Goal: Task Accomplishment & Management: Complete application form

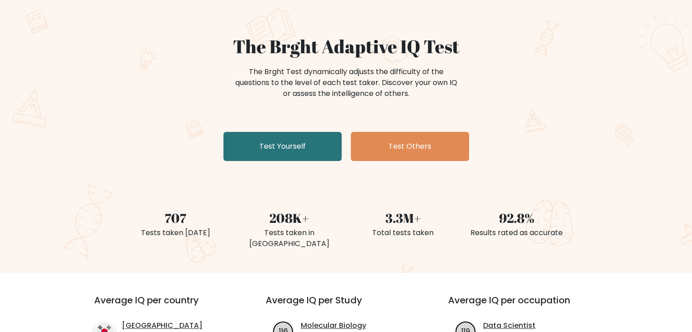
scroll to position [61, 0]
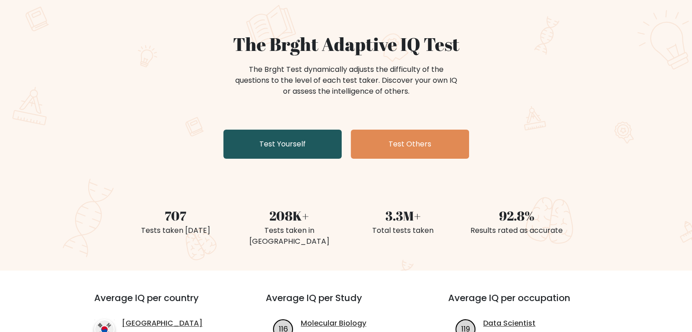
click at [317, 146] on link "Test Yourself" at bounding box center [283, 144] width 118 height 29
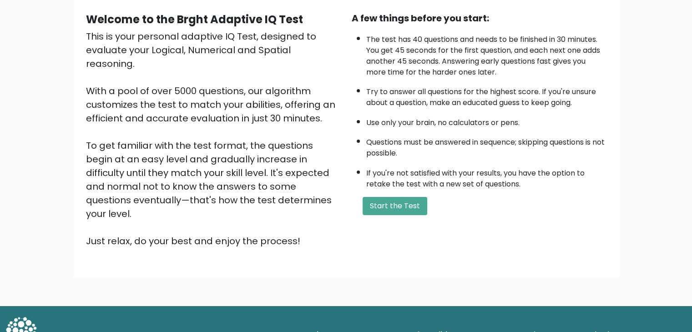
scroll to position [85, 0]
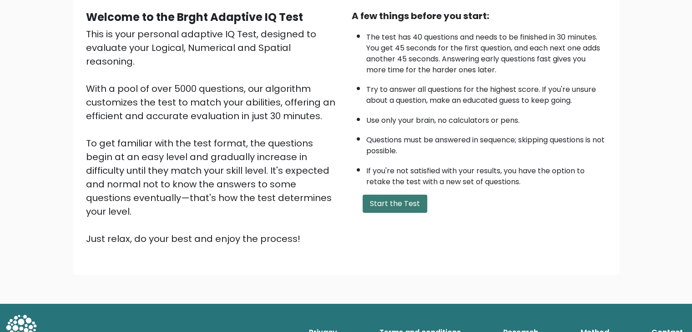
click at [380, 203] on button "Start the Test" at bounding box center [395, 204] width 65 height 18
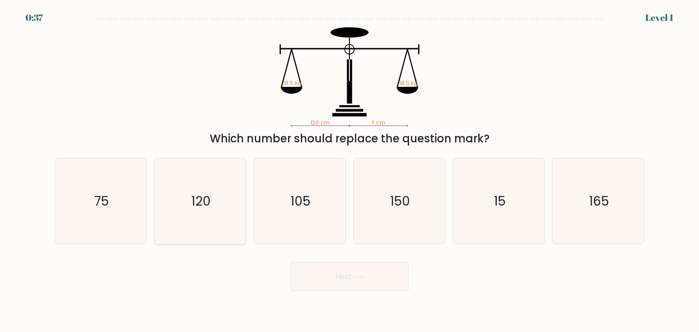
click at [206, 206] on text "120" at bounding box center [201, 201] width 20 height 18
click at [350, 171] on input "b. 120" at bounding box center [350, 168] width 0 height 5
radio input "true"
click at [341, 286] on button "Next" at bounding box center [349, 276] width 118 height 29
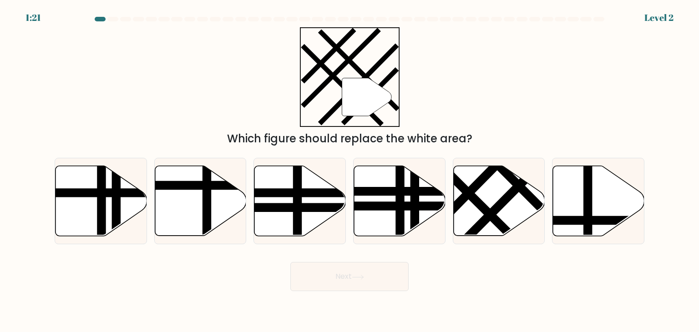
click at [344, 285] on button "Next" at bounding box center [349, 276] width 118 height 29
click at [346, 284] on button "Next" at bounding box center [349, 276] width 118 height 29
click at [552, 57] on div "" Which figure should replace the white area?" at bounding box center [349, 87] width 601 height 120
click at [478, 208] on line at bounding box center [454, 179] width 147 height 146
click at [350, 171] on input "e." at bounding box center [350, 168] width 0 height 5
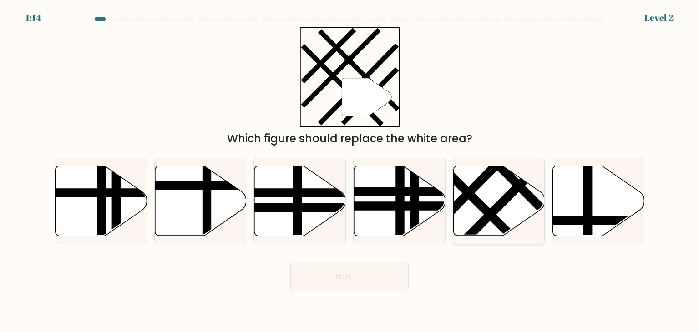
radio input "true"
click at [357, 283] on button "Next" at bounding box center [349, 276] width 118 height 29
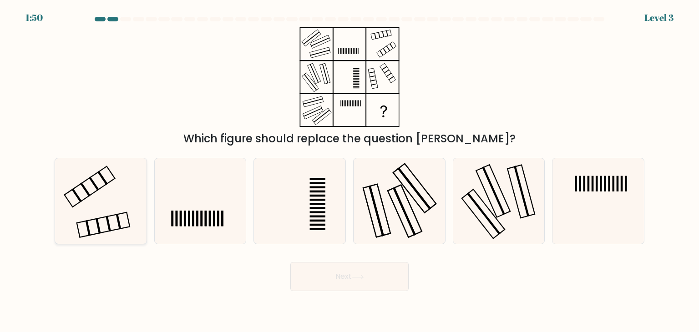
click at [109, 213] on icon at bounding box center [101, 201] width 86 height 86
click at [350, 171] on input "a." at bounding box center [350, 168] width 0 height 5
radio input "true"
click at [342, 285] on button "Next" at bounding box center [349, 276] width 118 height 29
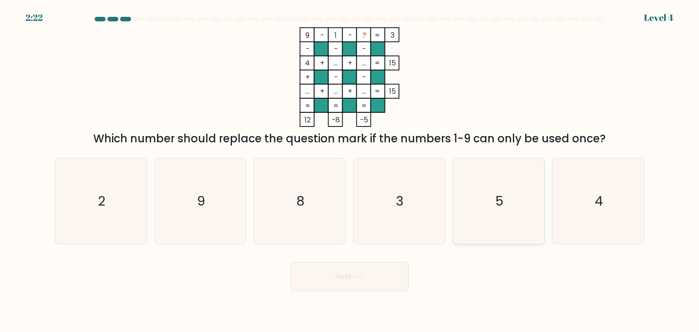
click at [506, 213] on icon "5" at bounding box center [499, 201] width 86 height 86
click at [350, 171] on input "e. 5" at bounding box center [350, 168] width 0 height 5
radio input "true"
click at [362, 275] on icon at bounding box center [358, 277] width 12 height 5
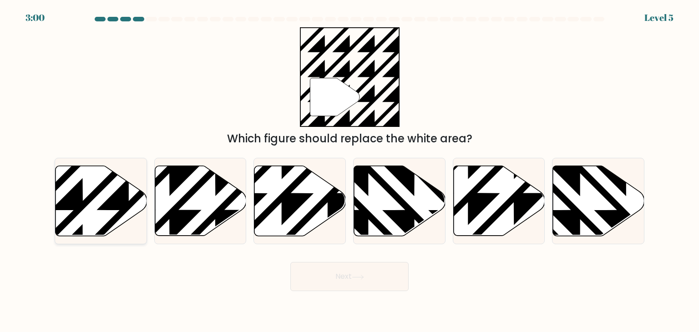
click at [85, 177] on icon at bounding box center [102, 201] width 92 height 70
click at [350, 171] on input "a." at bounding box center [350, 168] width 0 height 5
radio input "true"
click at [316, 268] on button "Next" at bounding box center [349, 276] width 118 height 29
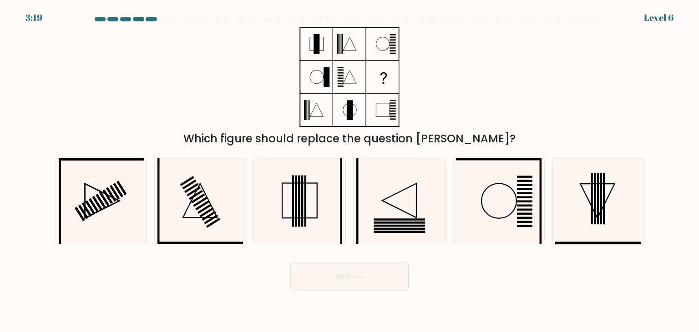
click at [594, 185] on icon at bounding box center [598, 201] width 86 height 86
click at [350, 171] on input "f." at bounding box center [350, 168] width 0 height 5
radio input "true"
click at [289, 193] on icon at bounding box center [300, 201] width 86 height 86
click at [350, 171] on input "c." at bounding box center [350, 168] width 0 height 5
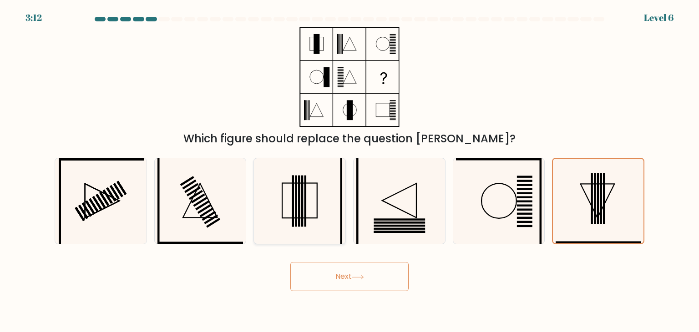
radio input "true"
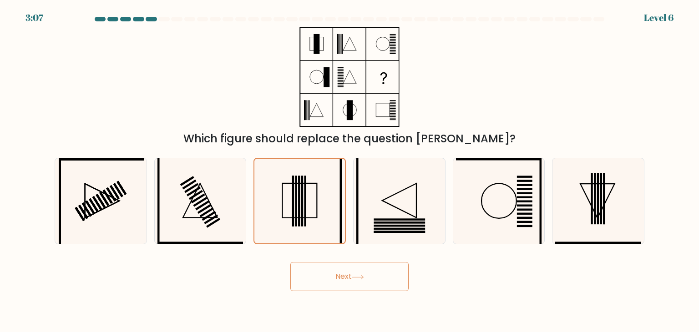
click at [342, 286] on button "Next" at bounding box center [349, 276] width 118 height 29
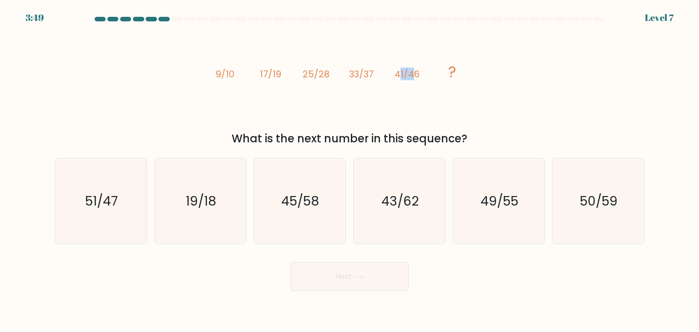
drag, startPoint x: 399, startPoint y: 78, endPoint x: 414, endPoint y: 74, distance: 15.9
click at [414, 74] on tspan "41/46" at bounding box center [407, 74] width 25 height 13
click at [414, 75] on tspan "41/46" at bounding box center [407, 74] width 25 height 13
click at [509, 212] on icon "49/55" at bounding box center [499, 201] width 86 height 86
click at [350, 171] on input "e. 49/55" at bounding box center [350, 168] width 0 height 5
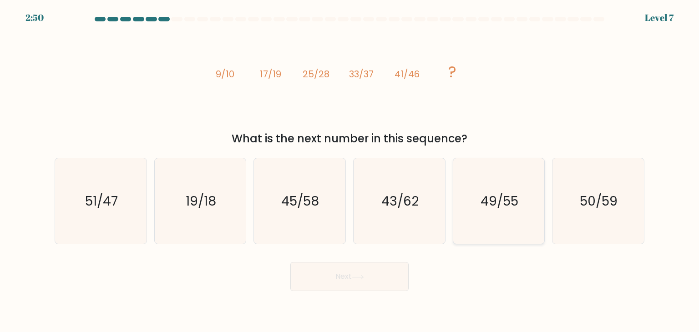
radio input "true"
click at [360, 268] on button "Next" at bounding box center [349, 276] width 118 height 29
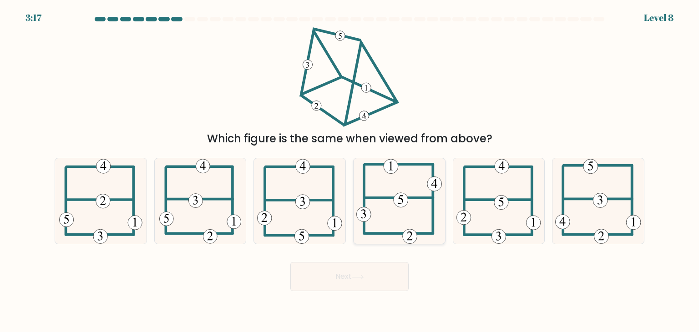
click at [396, 195] on 714 at bounding box center [401, 200] width 15 height 15
click at [350, 171] on input "d." at bounding box center [350, 168] width 0 height 5
radio input "true"
click at [368, 285] on button "Next" at bounding box center [349, 276] width 118 height 29
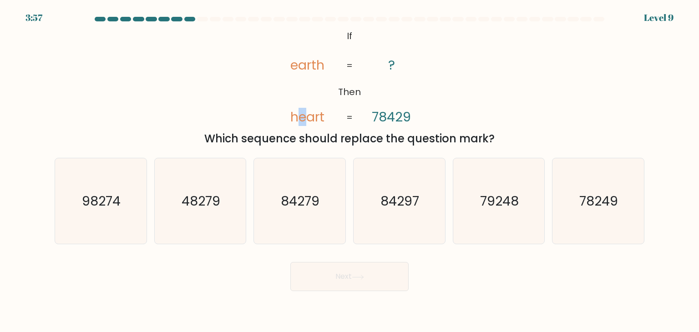
click at [305, 118] on tspan "heart" at bounding box center [307, 117] width 34 height 18
drag, startPoint x: 313, startPoint y: 119, endPoint x: 319, endPoint y: 120, distance: 5.5
click at [319, 120] on tspan "heart" at bounding box center [307, 117] width 34 height 18
drag, startPoint x: 394, startPoint y: 117, endPoint x: 390, endPoint y: 116, distance: 4.6
click at [390, 116] on tspan "78429" at bounding box center [391, 117] width 39 height 18
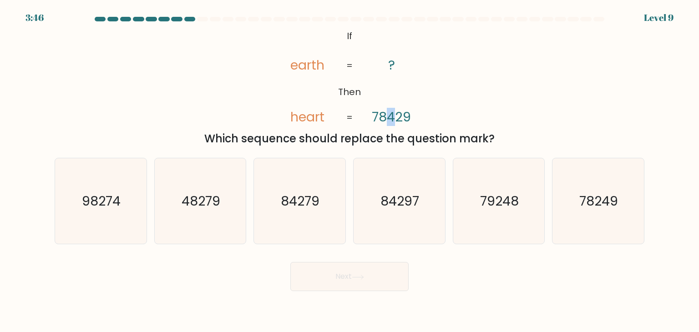
click at [385, 120] on tspan "78429" at bounding box center [391, 117] width 39 height 18
drag, startPoint x: 302, startPoint y: 119, endPoint x: 321, endPoint y: 118, distance: 19.1
click at [321, 118] on tspan "heart" at bounding box center [307, 117] width 34 height 18
drag, startPoint x: 384, startPoint y: 116, endPoint x: 409, endPoint y: 115, distance: 25.0
click at [409, 115] on tspan "78429" at bounding box center [391, 117] width 39 height 18
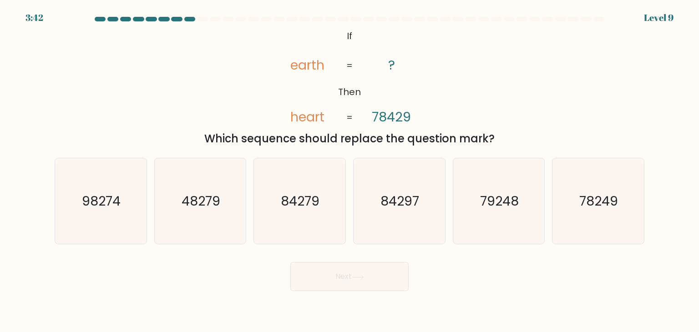
click at [300, 118] on tspan "heart" at bounding box center [307, 117] width 34 height 18
click at [294, 117] on icon "@import url('https://fonts.googleapis.com/css?family=Abril+Fatface:400,100,100i…" at bounding box center [350, 77] width 162 height 100
drag, startPoint x: 318, startPoint y: 119, endPoint x: 327, endPoint y: 117, distance: 9.2
click at [327, 117] on icon "@import url('https://fonts.googleapis.com/css?family=Abril+Fatface:400,100,100i…" at bounding box center [350, 77] width 162 height 100
click at [387, 212] on icon "84297" at bounding box center [399, 201] width 86 height 86
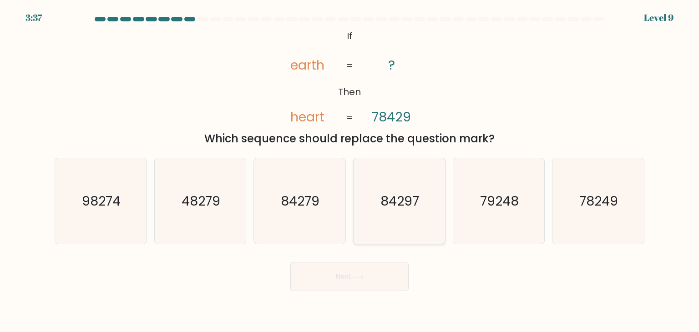
click at [350, 171] on input "d. 84297" at bounding box center [350, 168] width 0 height 5
radio input "true"
click at [372, 270] on button "Next" at bounding box center [349, 276] width 118 height 29
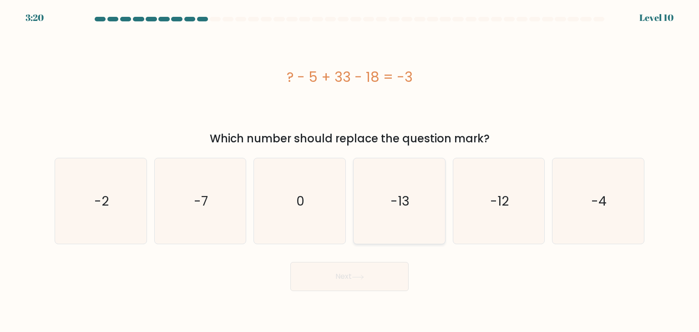
drag, startPoint x: 416, startPoint y: 197, endPoint x: 410, endPoint y: 213, distance: 16.8
click at [416, 197] on icon "-13" at bounding box center [399, 201] width 86 height 86
click at [350, 171] on input "d. -13" at bounding box center [350, 168] width 0 height 5
radio input "true"
click at [396, 268] on button "Next" at bounding box center [349, 276] width 118 height 29
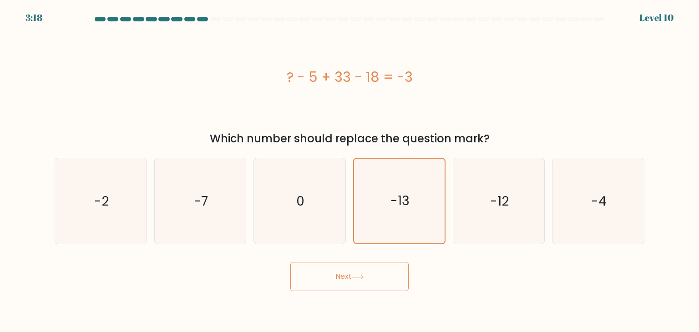
click at [396, 271] on button "Next" at bounding box center [349, 276] width 118 height 29
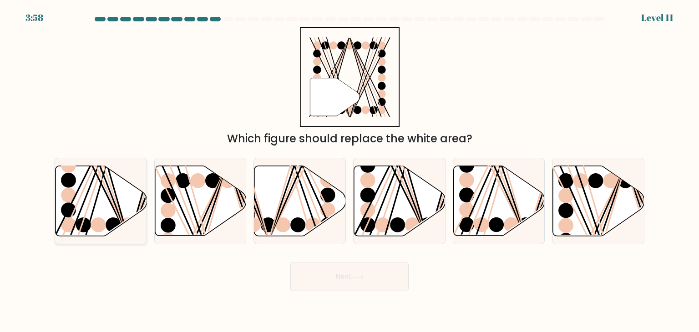
click at [91, 183] on line at bounding box center [99, 165] width 58 height 146
click at [350, 171] on input "a." at bounding box center [350, 168] width 0 height 5
radio input "true"
click at [361, 279] on icon at bounding box center [358, 277] width 12 height 5
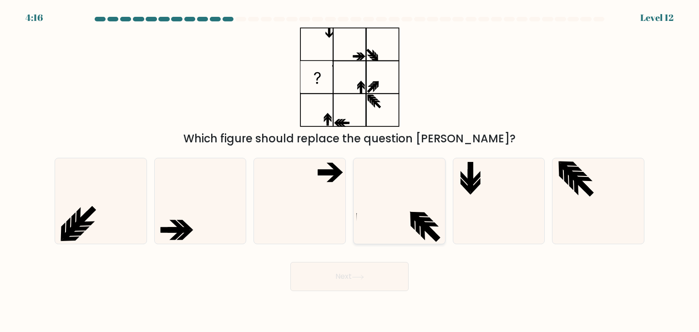
click at [415, 218] on icon at bounding box center [420, 222] width 19 height 19
click at [350, 171] on input "d." at bounding box center [350, 168] width 0 height 5
radio input "true"
click at [375, 270] on button "Next" at bounding box center [349, 276] width 118 height 29
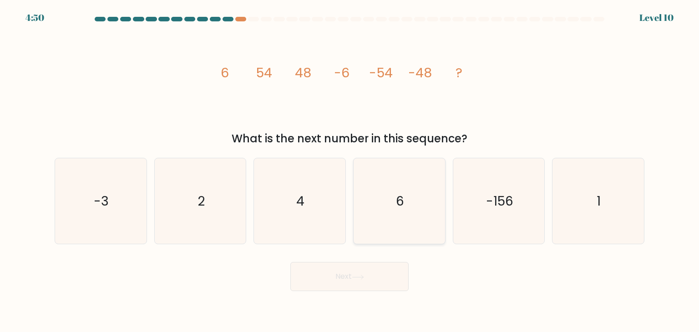
click at [408, 198] on icon "6" at bounding box center [399, 201] width 86 height 86
click at [350, 171] on input "d. 6" at bounding box center [350, 168] width 0 height 5
radio input "true"
click at [365, 272] on button "Next" at bounding box center [349, 276] width 118 height 29
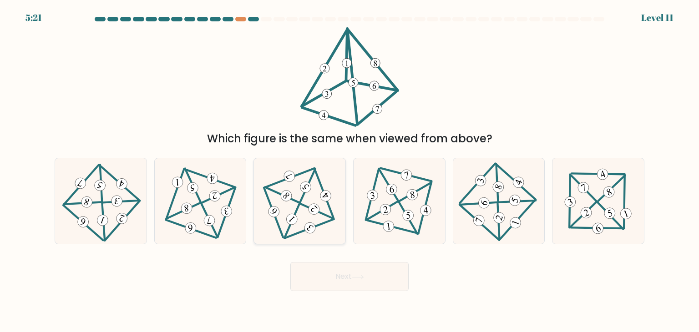
click at [304, 190] on 704 at bounding box center [305, 186] width 15 height 15
click at [350, 171] on input "c." at bounding box center [350, 168] width 0 height 5
radio input "true"
click at [359, 278] on icon at bounding box center [358, 277] width 12 height 5
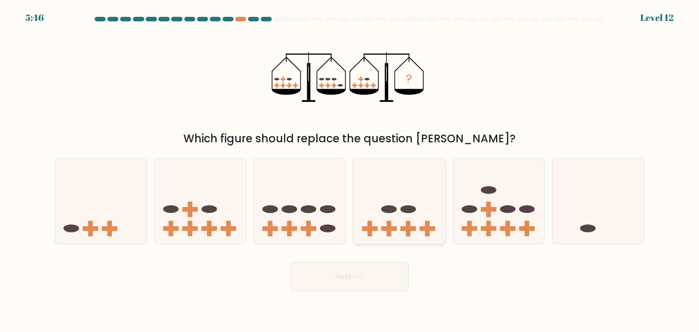
click at [378, 221] on icon at bounding box center [400, 201] width 92 height 76
click at [350, 171] on input "d." at bounding box center [350, 168] width 0 height 5
radio input "true"
click at [362, 285] on button "Next" at bounding box center [349, 276] width 118 height 29
click at [364, 275] on icon at bounding box center [358, 277] width 12 height 5
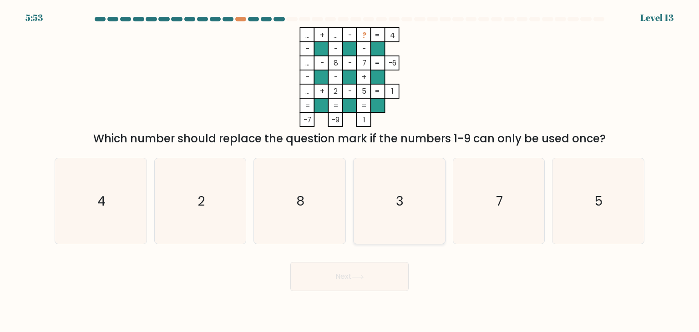
click at [388, 195] on icon "3" at bounding box center [399, 201] width 86 height 86
click at [350, 171] on input "d. 3" at bounding box center [350, 168] width 0 height 5
radio input "true"
click at [364, 278] on icon at bounding box center [358, 277] width 12 height 5
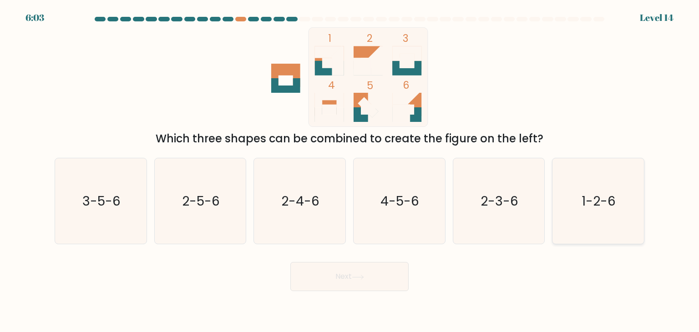
click at [579, 215] on icon "1-2-6" at bounding box center [598, 201] width 86 height 86
click at [350, 171] on input "f. 1-2-6" at bounding box center [350, 168] width 0 height 5
radio input "true"
click at [528, 237] on icon "2-3-6" at bounding box center [499, 201] width 86 height 86
click at [350, 171] on input "e. 2-3-6" at bounding box center [350, 168] width 0 height 5
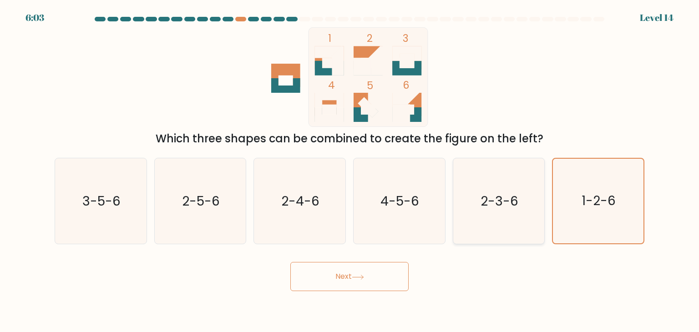
radio input "true"
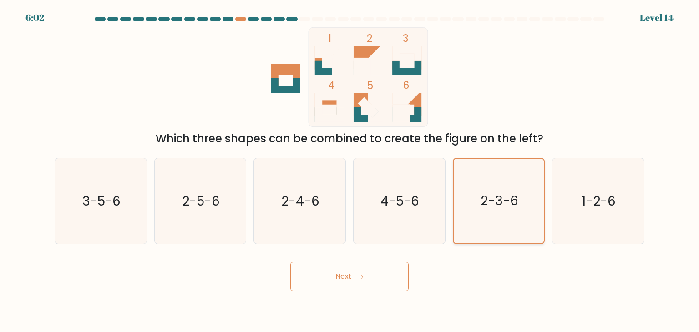
click at [528, 237] on icon "2-3-6" at bounding box center [499, 201] width 85 height 85
click at [350, 171] on input "e. 2-3-6" at bounding box center [350, 168] width 0 height 5
drag, startPoint x: 637, startPoint y: 213, endPoint x: 621, endPoint y: 220, distance: 18.2
click at [637, 212] on icon "1-2-6" at bounding box center [598, 201] width 86 height 86
click at [350, 171] on input "f. 1-2-6" at bounding box center [350, 168] width 0 height 5
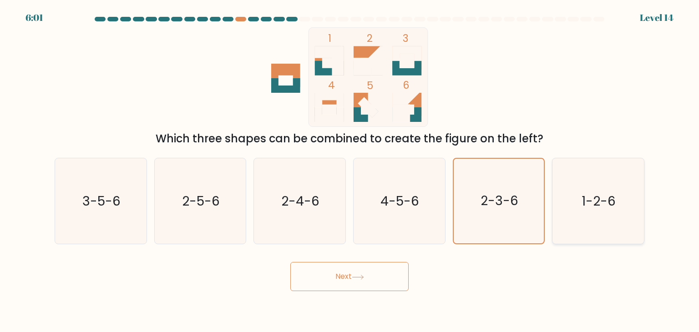
radio input "true"
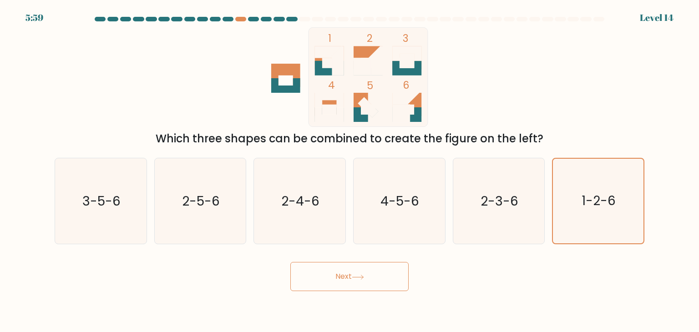
click at [341, 270] on button "Next" at bounding box center [349, 276] width 118 height 29
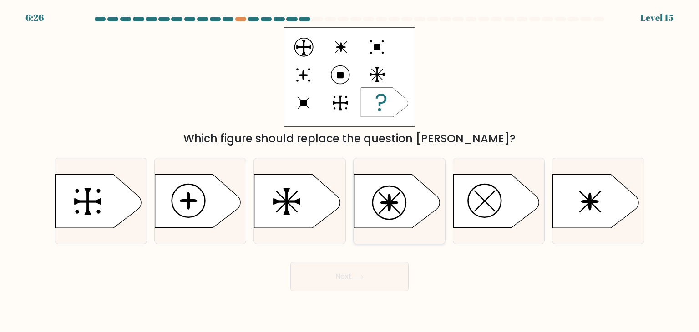
click at [373, 206] on icon at bounding box center [397, 201] width 86 height 53
click at [350, 171] on input "d." at bounding box center [350, 168] width 0 height 5
radio input "true"
click at [354, 279] on button "Next" at bounding box center [349, 276] width 118 height 29
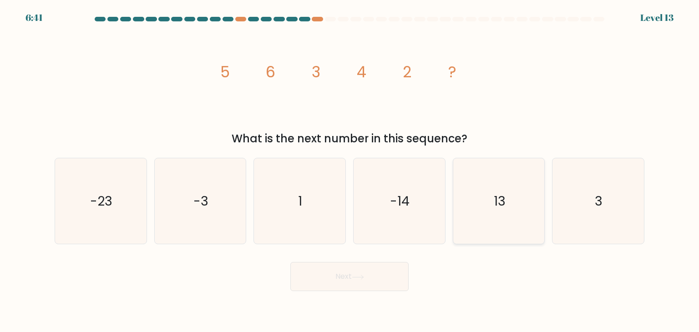
drag, startPoint x: 608, startPoint y: 198, endPoint x: 524, endPoint y: 238, distance: 92.7
click at [609, 198] on icon "3" at bounding box center [598, 201] width 86 height 86
click at [350, 171] on input "f. 3" at bounding box center [350, 168] width 0 height 5
radio input "true"
click at [354, 295] on body "6:41 Level 13" at bounding box center [349, 166] width 699 height 332
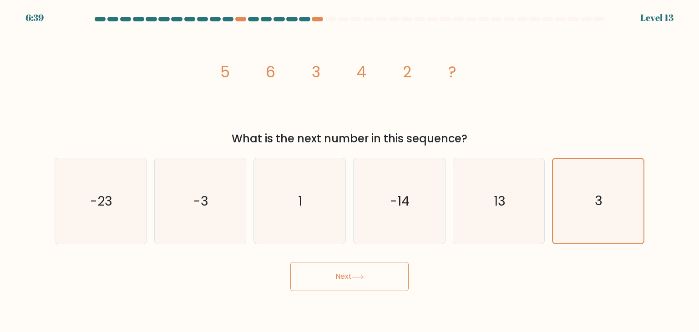
click at [363, 277] on icon at bounding box center [357, 277] width 11 height 4
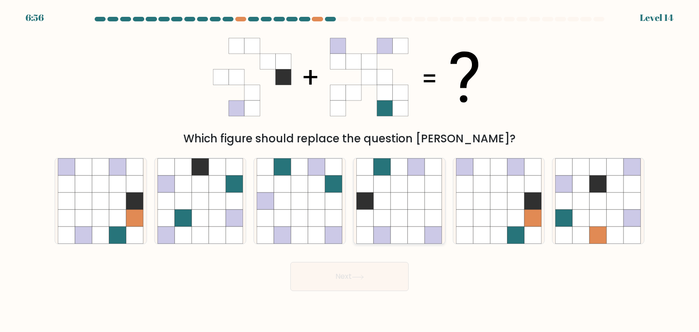
click at [413, 216] on icon at bounding box center [416, 218] width 17 height 17
click at [350, 171] on input "d." at bounding box center [350, 168] width 0 height 5
radio input "true"
click at [322, 268] on button "Next" at bounding box center [349, 276] width 118 height 29
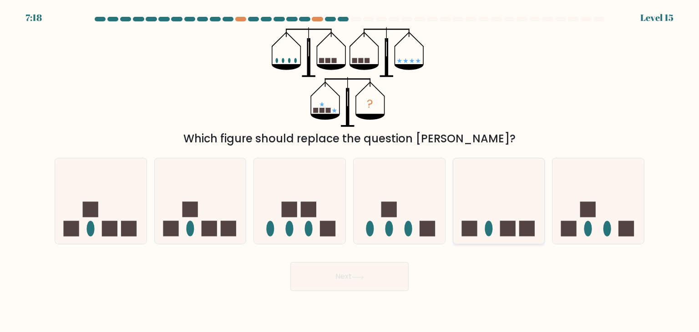
click at [468, 208] on icon at bounding box center [499, 201] width 92 height 76
click at [350, 171] on input "e." at bounding box center [350, 168] width 0 height 5
radio input "true"
click at [359, 295] on body "7:17 Level 15" at bounding box center [349, 166] width 699 height 332
click at [366, 278] on button "Next" at bounding box center [349, 276] width 118 height 29
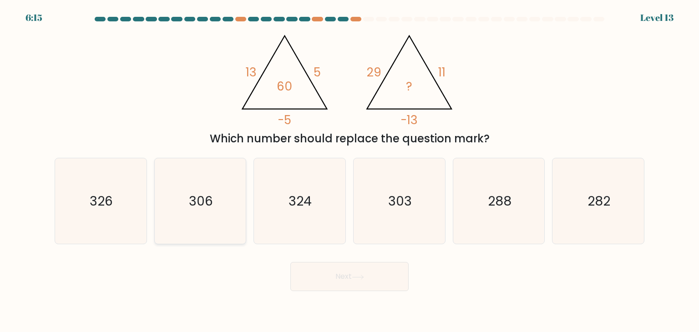
click at [197, 203] on text "306" at bounding box center [201, 201] width 24 height 18
click at [350, 171] on input "b. 306" at bounding box center [350, 168] width 0 height 5
radio input "true"
click at [408, 297] on body "6:15 Level 13" at bounding box center [349, 166] width 699 height 332
click at [384, 281] on button "Next" at bounding box center [349, 276] width 118 height 29
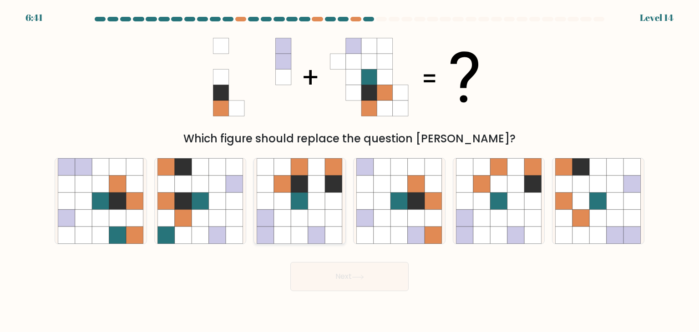
click at [274, 215] on icon at bounding box center [265, 218] width 17 height 17
click at [350, 171] on input "c." at bounding box center [350, 168] width 0 height 5
radio input "true"
click at [300, 217] on icon at bounding box center [299, 218] width 17 height 17
click at [350, 171] on input "c." at bounding box center [350, 168] width 0 height 5
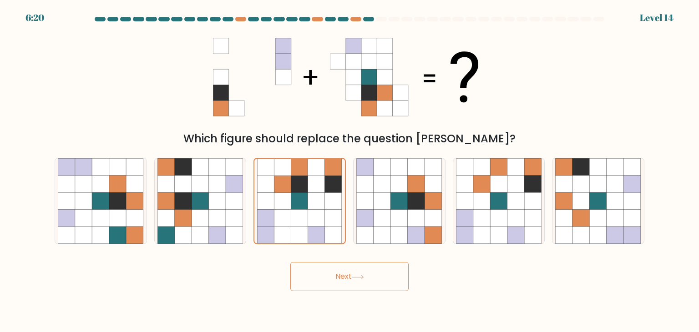
click at [369, 275] on button "Next" at bounding box center [349, 276] width 118 height 29
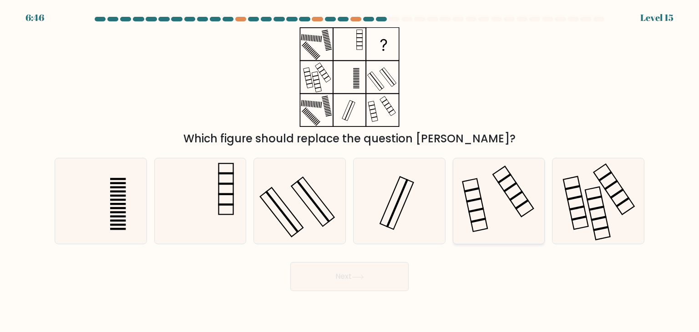
click at [494, 186] on icon at bounding box center [499, 201] width 86 height 86
click at [350, 171] on input "e." at bounding box center [350, 168] width 0 height 5
radio input "true"
click at [386, 277] on button "Next" at bounding box center [349, 276] width 118 height 29
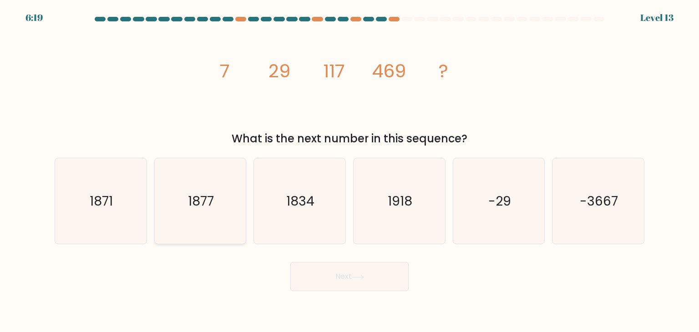
click at [194, 199] on text "1877" at bounding box center [201, 201] width 26 height 18
click at [350, 171] on input "b. 1877" at bounding box center [350, 168] width 0 height 5
radio input "true"
click at [365, 273] on button "Next" at bounding box center [349, 276] width 118 height 29
click at [369, 272] on button "Next" at bounding box center [349, 276] width 118 height 29
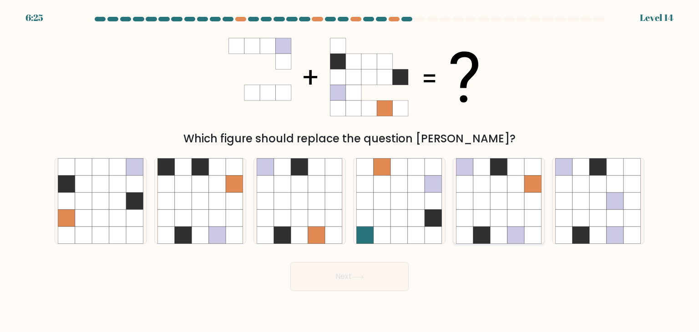
click at [522, 168] on icon at bounding box center [516, 166] width 17 height 17
click at [350, 168] on input "e." at bounding box center [350, 168] width 0 height 5
radio input "true"
click at [342, 280] on button "Next" at bounding box center [349, 276] width 118 height 29
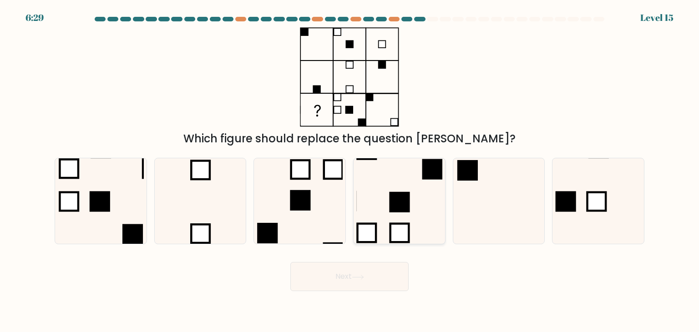
click at [424, 195] on icon at bounding box center [399, 201] width 86 height 86
click at [350, 171] on input "d." at bounding box center [350, 168] width 0 height 5
radio input "true"
click at [324, 186] on icon at bounding box center [300, 201] width 86 height 86
click at [350, 171] on input "c." at bounding box center [350, 168] width 0 height 5
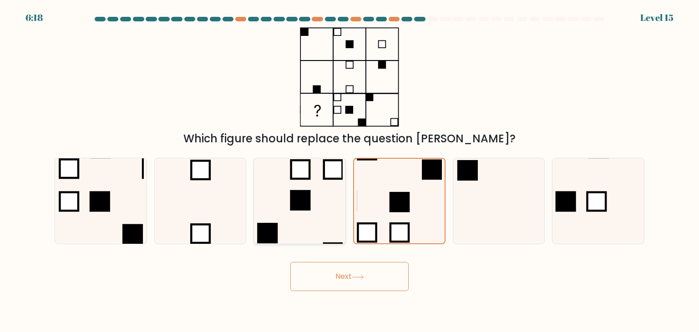
radio input "true"
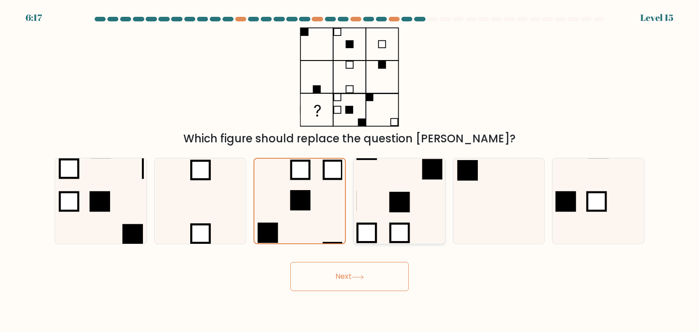
click at [374, 191] on icon at bounding box center [399, 201] width 86 height 86
click at [350, 171] on input "d." at bounding box center [350, 168] width 0 height 5
radio input "true"
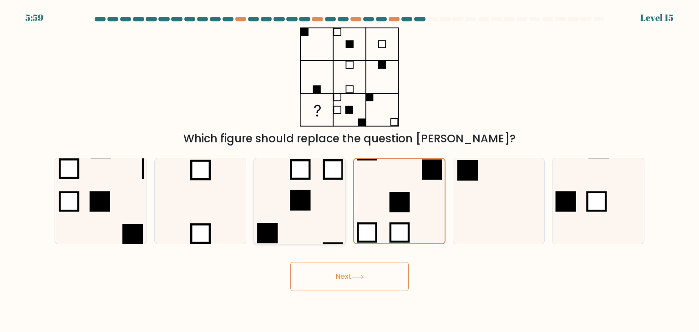
click at [285, 230] on icon at bounding box center [300, 201] width 86 height 86
click at [350, 171] on input "c." at bounding box center [350, 168] width 0 height 5
radio input "true"
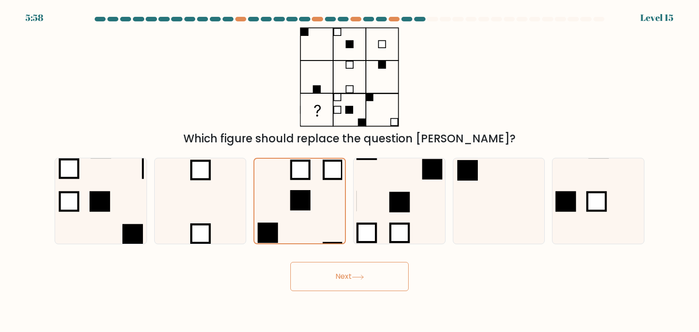
click at [350, 285] on button "Next" at bounding box center [349, 276] width 118 height 29
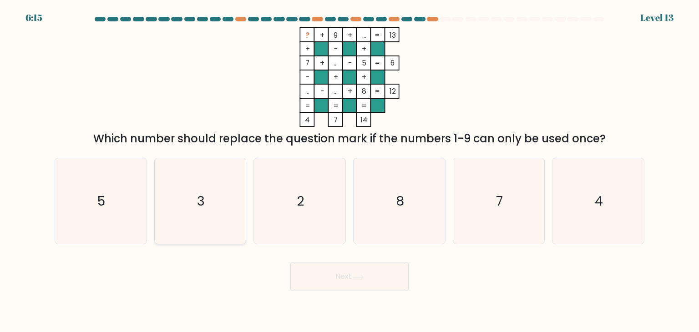
click at [208, 189] on icon "3" at bounding box center [201, 201] width 86 height 86
click at [350, 171] on input "b. 3" at bounding box center [350, 168] width 0 height 5
radio input "true"
click at [361, 289] on body "6:14 Level 13" at bounding box center [349, 166] width 699 height 332
click at [370, 279] on button "Next" at bounding box center [349, 276] width 118 height 29
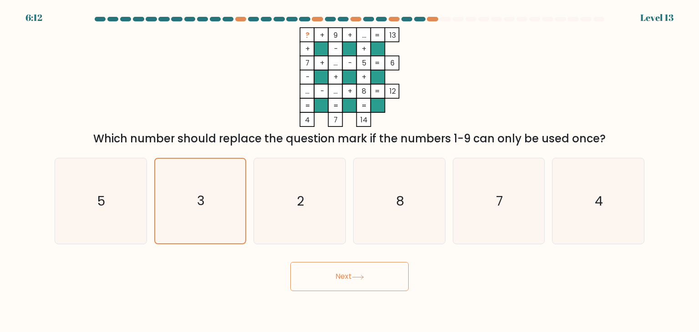
click at [392, 281] on button "Next" at bounding box center [349, 276] width 118 height 29
click at [360, 273] on button "Next" at bounding box center [349, 276] width 118 height 29
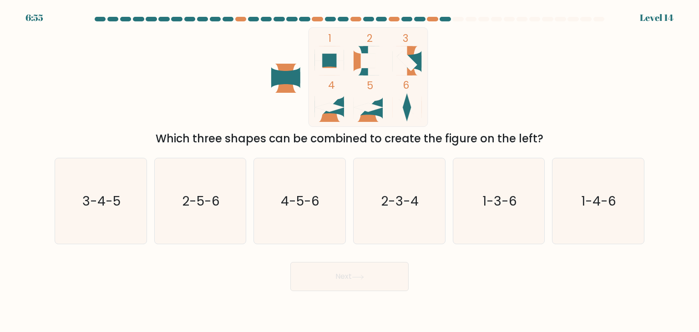
click at [363, 273] on button "Next" at bounding box center [349, 276] width 118 height 29
click at [463, 270] on div "Next" at bounding box center [349, 273] width 601 height 36
click at [297, 219] on icon "4-5-6" at bounding box center [300, 201] width 86 height 86
click at [350, 171] on input "c. 4-5-6" at bounding box center [350, 168] width 0 height 5
radio input "true"
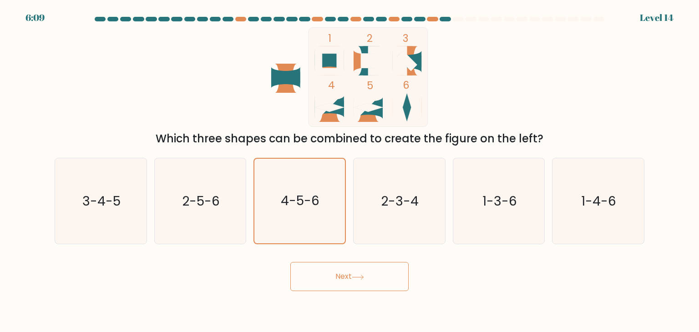
click at [362, 283] on button "Next" at bounding box center [349, 276] width 118 height 29
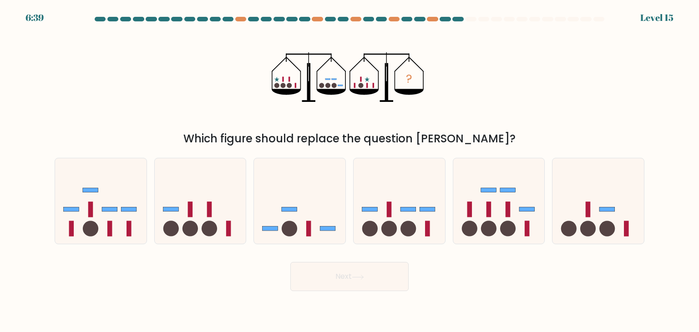
drag, startPoint x: 299, startPoint y: 229, endPoint x: 352, endPoint y: 230, distance: 53.7
click at [299, 229] on icon at bounding box center [300, 201] width 92 height 76
click at [350, 171] on input "c." at bounding box center [350, 168] width 0 height 5
radio input "true"
click at [362, 283] on button "Next" at bounding box center [349, 276] width 118 height 29
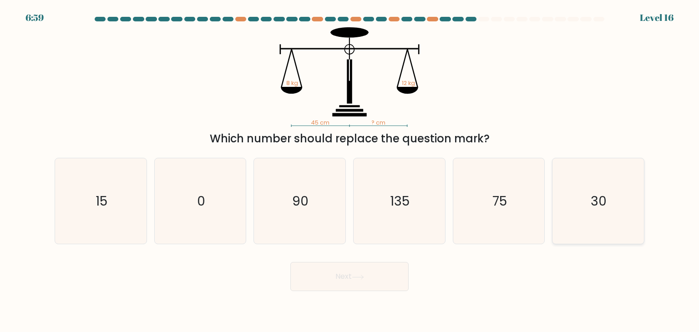
click at [587, 211] on icon "30" at bounding box center [598, 201] width 86 height 86
click at [350, 171] on input "f. 30" at bounding box center [350, 168] width 0 height 5
radio input "true"
click at [382, 299] on body "6:59 Level 16" at bounding box center [349, 166] width 699 height 332
click at [385, 274] on button "Next" at bounding box center [349, 276] width 118 height 29
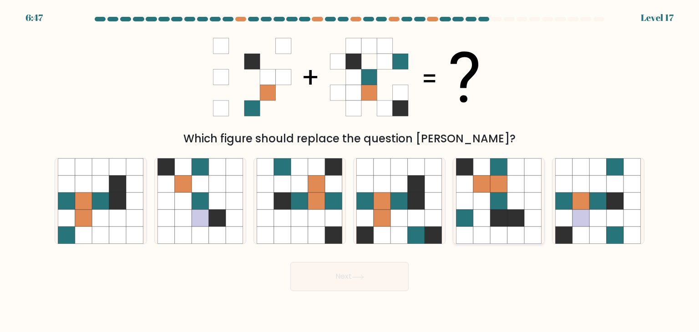
click at [524, 217] on icon at bounding box center [499, 201] width 86 height 86
click at [350, 171] on input "e." at bounding box center [350, 168] width 0 height 5
radio input "true"
click at [362, 272] on button "Next" at bounding box center [349, 276] width 118 height 29
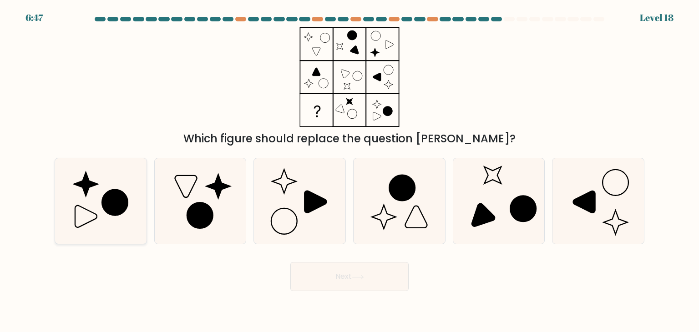
click at [113, 186] on icon at bounding box center [101, 201] width 86 height 86
click at [350, 171] on input "a." at bounding box center [350, 168] width 0 height 5
radio input "true"
click at [321, 205] on icon at bounding box center [316, 202] width 22 height 22
click at [350, 171] on input "c." at bounding box center [350, 168] width 0 height 5
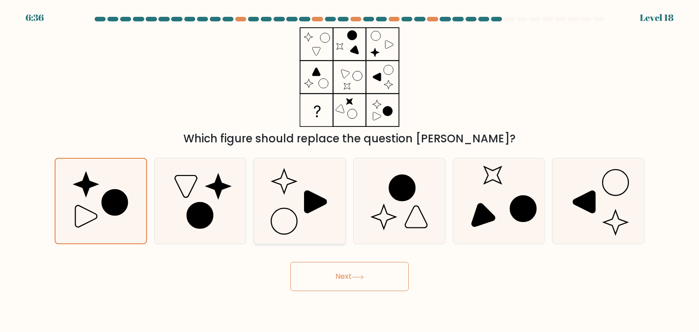
radio input "true"
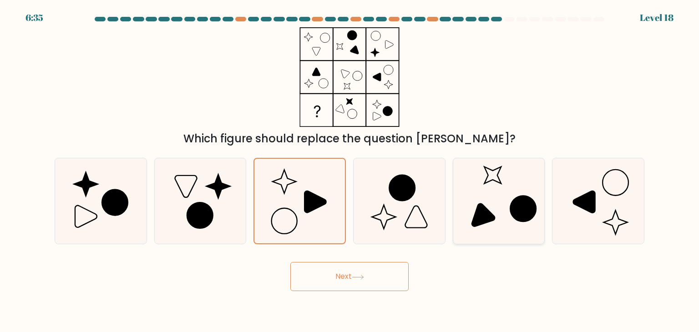
click at [514, 216] on circle at bounding box center [523, 209] width 36 height 36
click at [350, 171] on input "e." at bounding box center [350, 168] width 0 height 5
radio input "true"
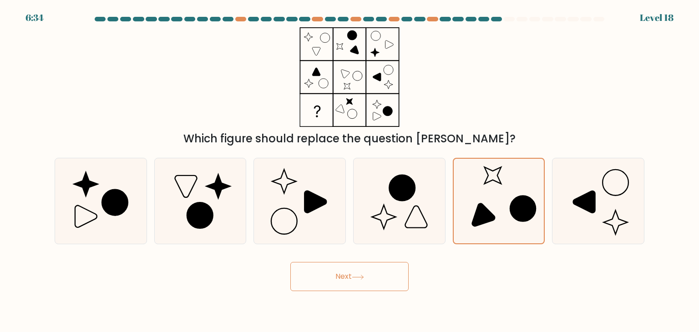
click at [342, 278] on button "Next" at bounding box center [349, 276] width 118 height 29
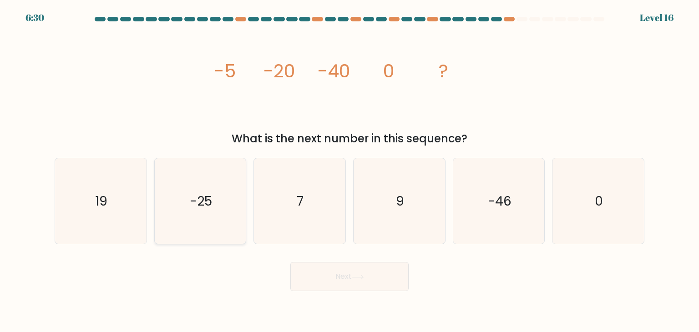
click at [217, 223] on icon "-25" at bounding box center [201, 201] width 86 height 86
click at [350, 171] on input "b. -25" at bounding box center [350, 168] width 0 height 5
radio input "true"
click at [331, 277] on button "Next" at bounding box center [349, 276] width 118 height 29
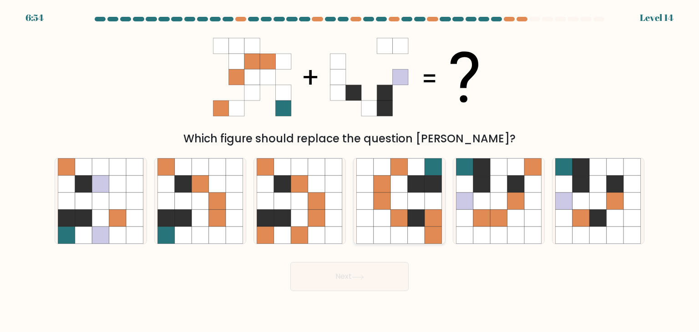
click at [404, 223] on icon at bounding box center [399, 201] width 86 height 86
click at [350, 171] on input "d." at bounding box center [350, 168] width 0 height 5
radio input "true"
click at [182, 181] on icon at bounding box center [183, 184] width 17 height 17
click at [350, 171] on input "b." at bounding box center [350, 168] width 0 height 5
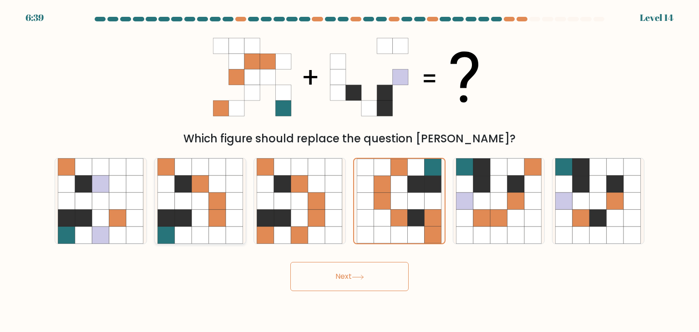
radio input "true"
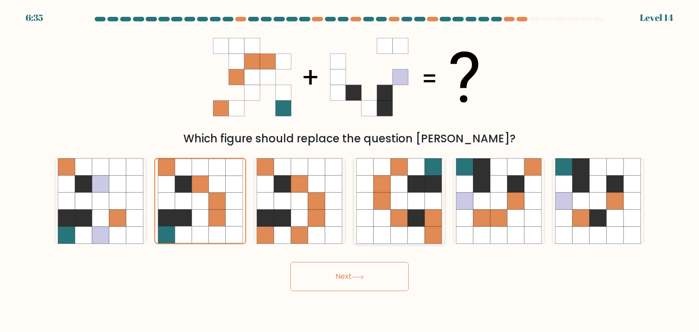
click at [417, 221] on icon at bounding box center [416, 218] width 17 height 17
click at [350, 171] on input "d." at bounding box center [350, 168] width 0 height 5
radio input "true"
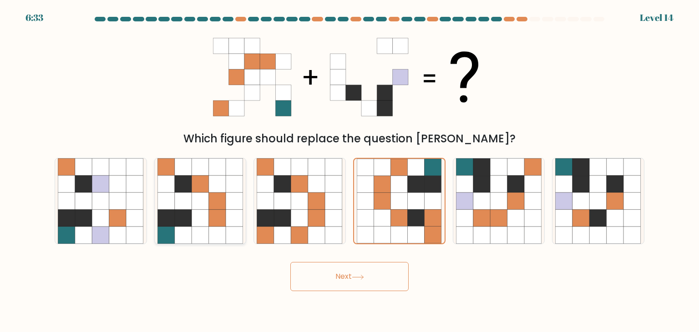
click at [219, 168] on icon at bounding box center [217, 166] width 17 height 17
click at [350, 168] on input "b." at bounding box center [350, 168] width 0 height 5
radio input "true"
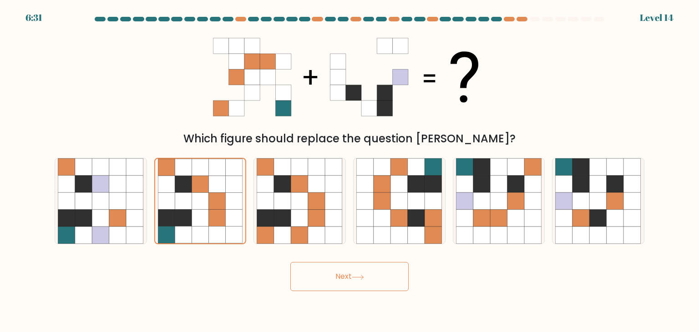
click at [356, 272] on button "Next" at bounding box center [349, 276] width 118 height 29
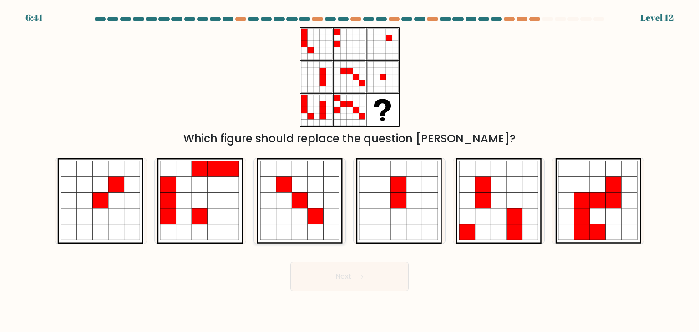
click at [314, 197] on icon at bounding box center [316, 201] width 16 height 16
click at [350, 171] on input "c." at bounding box center [350, 168] width 0 height 5
radio input "true"
click at [337, 285] on button "Next" at bounding box center [349, 276] width 118 height 29
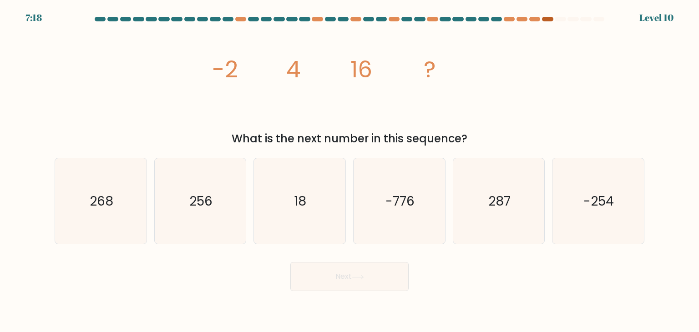
click at [548, 19] on div at bounding box center [547, 19] width 11 height 5
click at [530, 15] on div "7:17 Level 10" at bounding box center [349, 12] width 699 height 25
click at [530, 18] on div at bounding box center [534, 19] width 11 height 5
click at [295, 184] on icon "18" at bounding box center [300, 201] width 86 height 86
click at [350, 171] on input "c. 18" at bounding box center [350, 168] width 0 height 5
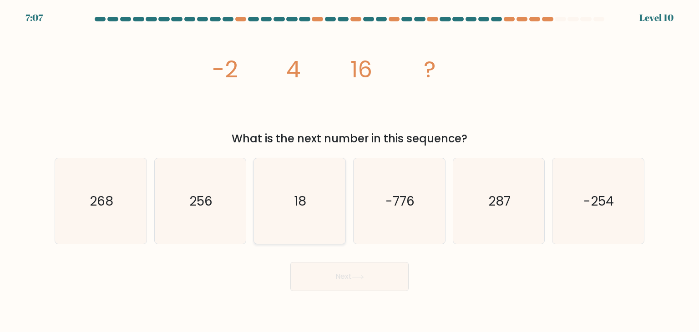
radio input "true"
click at [339, 282] on button "Next" at bounding box center [349, 276] width 118 height 29
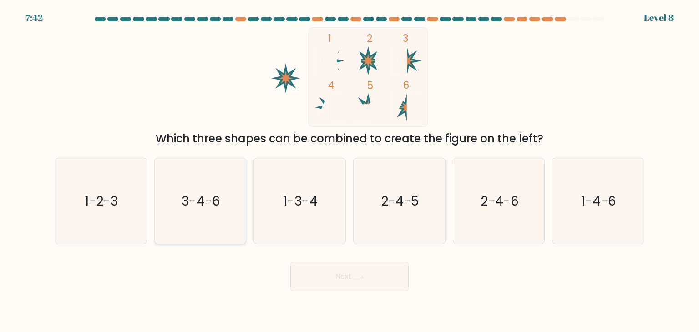
drag, startPoint x: 197, startPoint y: 213, endPoint x: 218, endPoint y: 224, distance: 24.1
click at [195, 212] on icon "3-4-6" at bounding box center [201, 201] width 86 height 86
click at [350, 171] on input "b. 3-4-6" at bounding box center [350, 168] width 0 height 5
radio input "true"
click at [369, 284] on button "Next" at bounding box center [349, 276] width 118 height 29
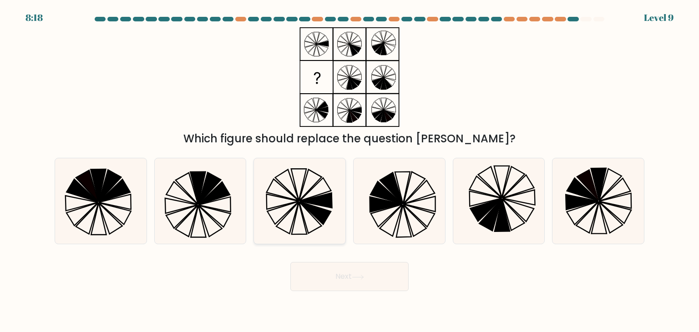
click at [311, 219] on icon at bounding box center [300, 201] width 86 height 86
click at [350, 171] on input "c." at bounding box center [350, 168] width 0 height 5
radio input "true"
click at [321, 285] on button "Next" at bounding box center [349, 276] width 118 height 29
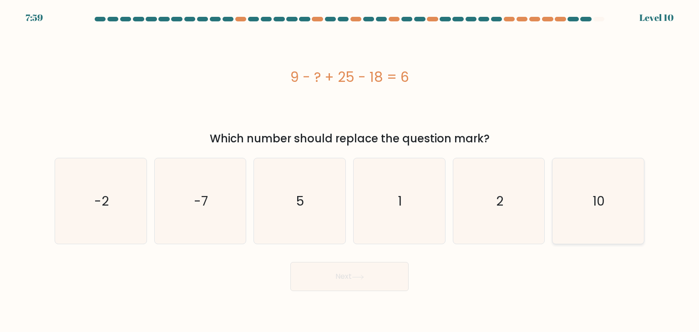
click at [597, 204] on text "10" at bounding box center [599, 201] width 12 height 18
click at [350, 171] on input "f. 10" at bounding box center [350, 168] width 0 height 5
radio input "true"
click at [375, 276] on button "Next" at bounding box center [349, 276] width 118 height 29
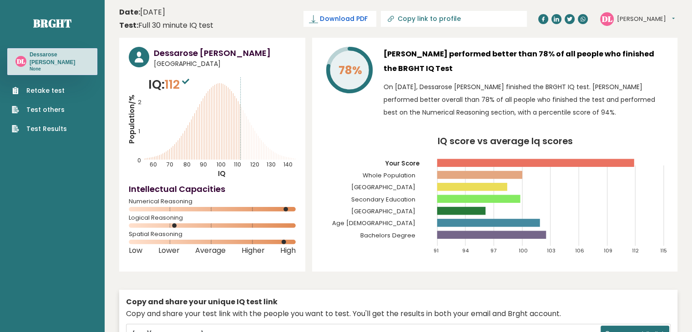
click at [367, 19] on span "Download PDF" at bounding box center [343, 19] width 47 height 10
click at [375, 19] on span "✓ Your PDF is downloaded..." at bounding box center [324, 19] width 103 height 16
click at [358, 16] on span "✓ Your PDF is downloaded..." at bounding box center [324, 19] width 103 height 16
click at [357, 21] on span "✓ Your PDF is downloaded..." at bounding box center [324, 19] width 103 height 16
click at [54, 129] on link "Test Results" at bounding box center [39, 129] width 55 height 10
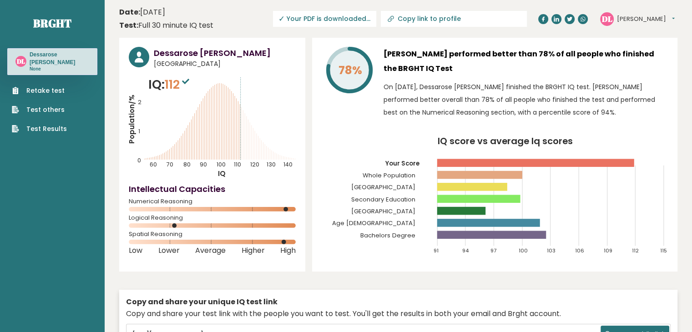
click at [377, 19] on span "✓ Your PDF is downloaded..." at bounding box center [324, 19] width 103 height 16
click at [664, 20] on button "[PERSON_NAME]" at bounding box center [646, 19] width 58 height 9
click at [367, 16] on span "Download PDF" at bounding box center [343, 19] width 47 height 10
